Goal: Information Seeking & Learning: Learn about a topic

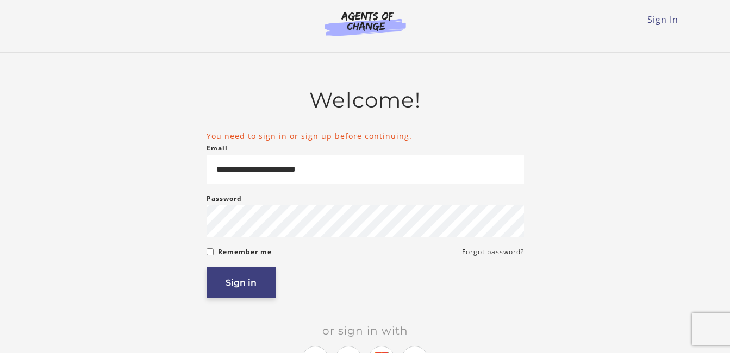
click at [253, 293] on button "Sign in" at bounding box center [241, 283] width 69 height 31
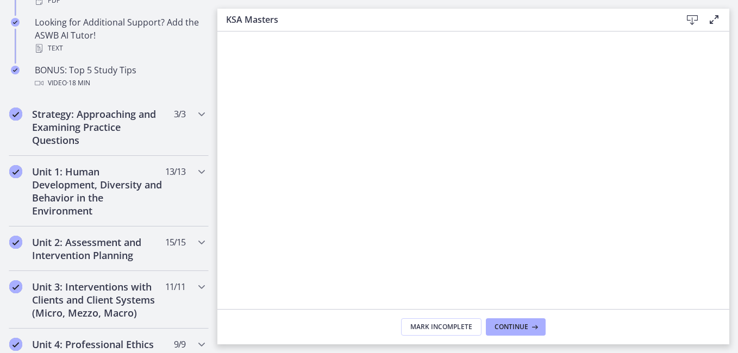
scroll to position [928, 0]
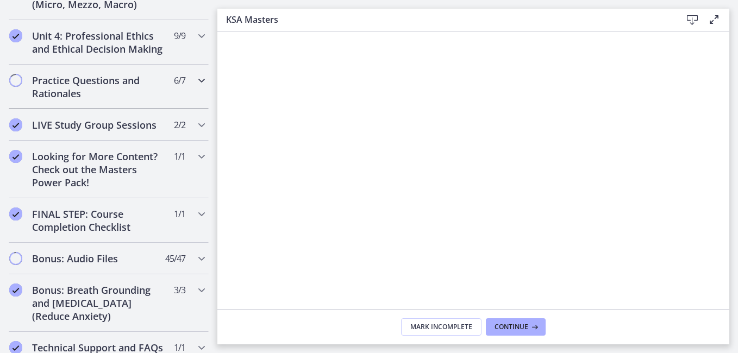
click at [195, 87] on icon "Chapters" at bounding box center [201, 80] width 13 height 13
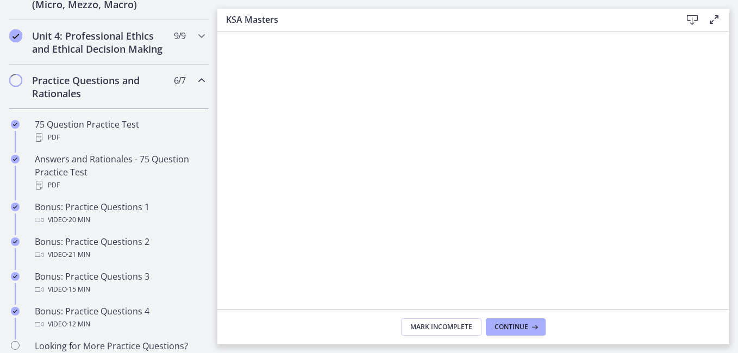
scroll to position [475, 0]
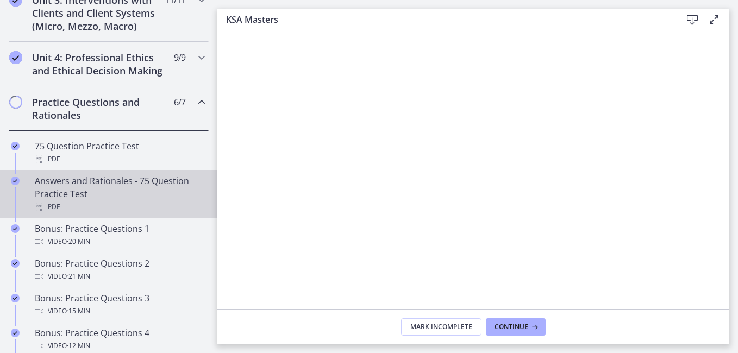
click at [67, 194] on div "Answers and Rationales - 75 Question Practice Test PDF" at bounding box center [120, 194] width 170 height 39
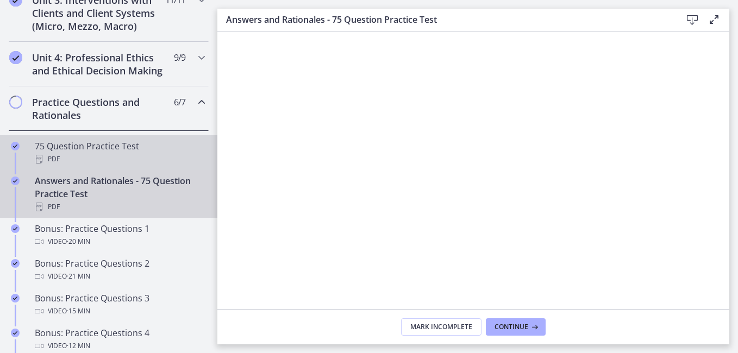
click at [83, 158] on div "75 Question Practice Test PDF" at bounding box center [120, 153] width 170 height 26
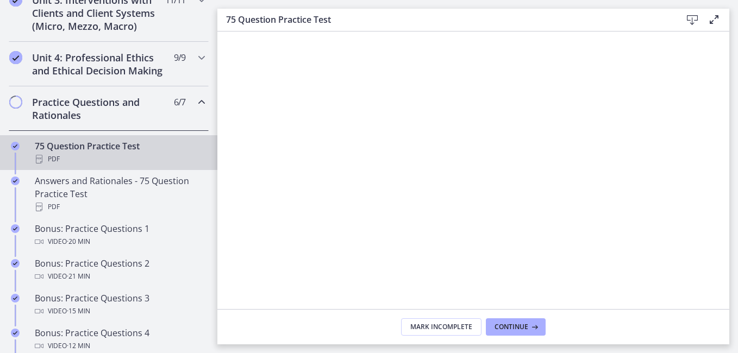
click at [685, 330] on footer "Mark Incomplete Continue" at bounding box center [474, 326] width 512 height 35
drag, startPoint x: 738, startPoint y: 148, endPoint x: 736, endPoint y: 183, distance: 35.4
click at [736, 183] on main "75 Question Practice Test Download Enable fullscreen Mark Incomplete Continue" at bounding box center [478, 176] width 521 height 353
